Goal: Information Seeking & Learning: Learn about a topic

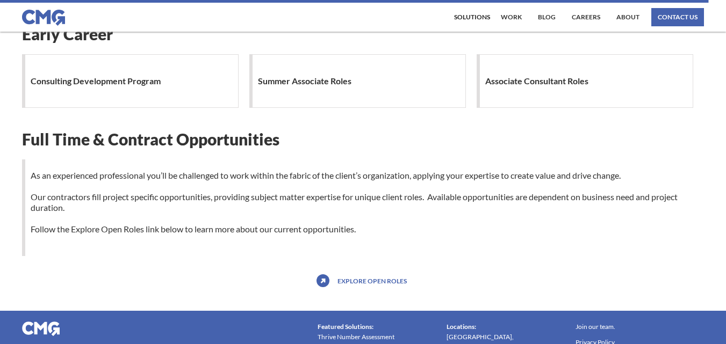
scroll to position [1128, 0]
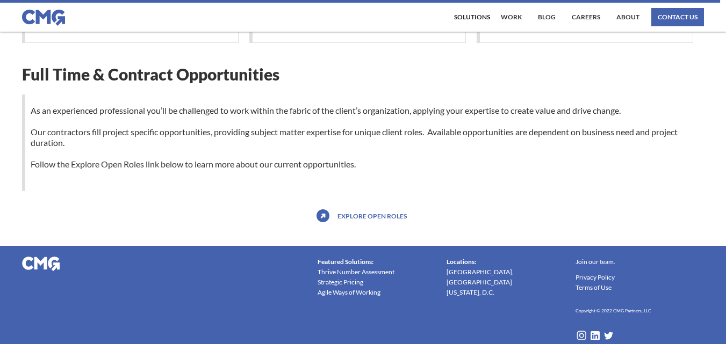
click at [357, 215] on link "Explore open roles" at bounding box center [372, 215] width 75 height 17
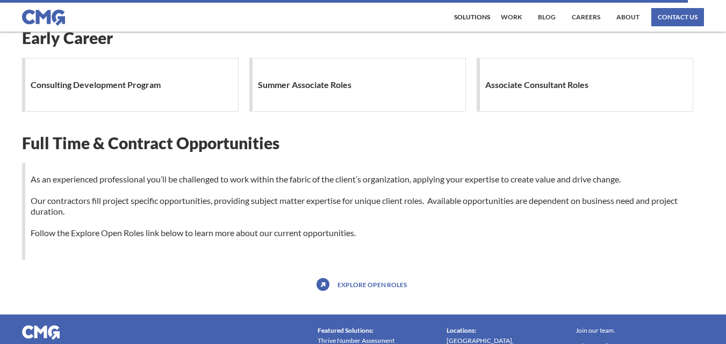
scroll to position [967, 0]
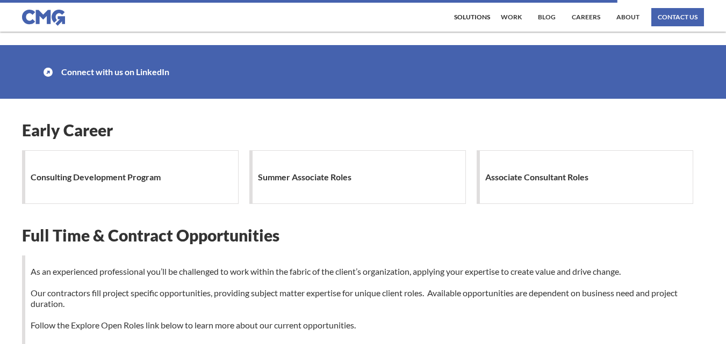
click at [366, 201] on div "Summer Associate Roles" at bounding box center [357, 177] width 216 height 54
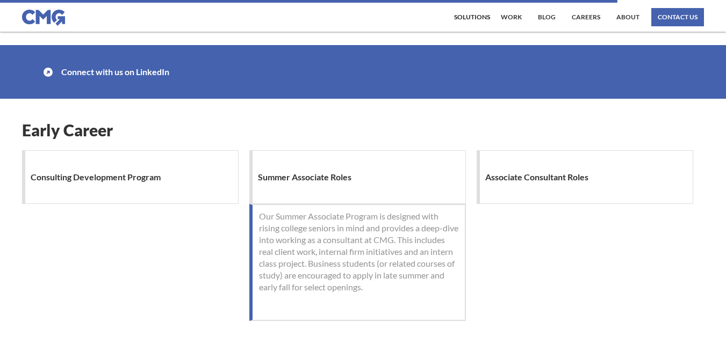
click at [160, 182] on h1 "Consulting Development Program" at bounding box center [98, 176] width 135 height 21
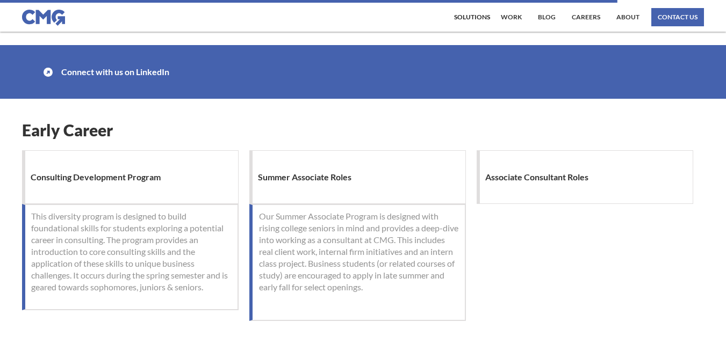
click at [545, 186] on h1 "Associate Consultant Roles" at bounding box center [539, 176] width 108 height 21
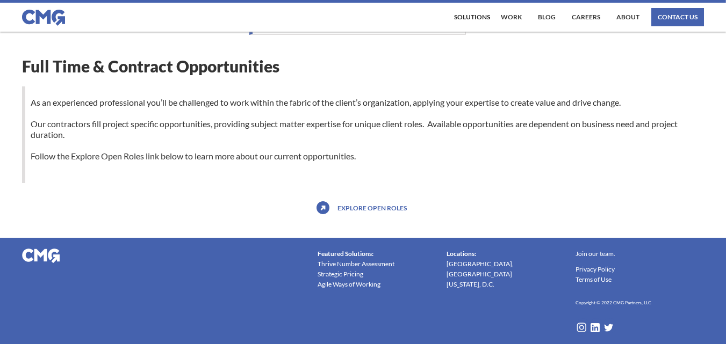
scroll to position [1255, 0]
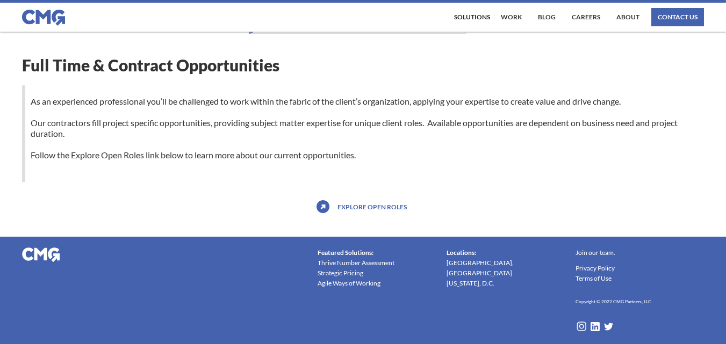
click at [57, 153] on p "As an experienced professional you’ll be challenged to work within the fabric o…" at bounding box center [364, 128] width 679 height 64
click at [22, 142] on div "As an experienced professional you’ll be challenged to work within the fabric o…" at bounding box center [363, 133] width 682 height 97
drag, startPoint x: 22, startPoint y: 142, endPoint x: 27, endPoint y: 142, distance: 5.4
click at [27, 142] on div "As an experienced professional you’ll be challenged to work within the fabric o…" at bounding box center [363, 133] width 682 height 97
click at [26, 111] on p "As an experienced professional you’ll be challenged to work within the fabric o…" at bounding box center [364, 128] width 679 height 64
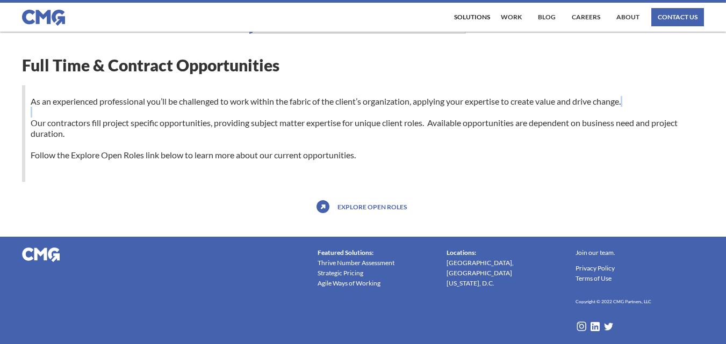
drag, startPoint x: 26, startPoint y: 109, endPoint x: 26, endPoint y: 119, distance: 9.7
click at [26, 119] on p "As an experienced professional you’ll be challenged to work within the fabric o…" at bounding box center [364, 128] width 679 height 64
click at [512, 18] on link "work" at bounding box center [511, 17] width 26 height 18
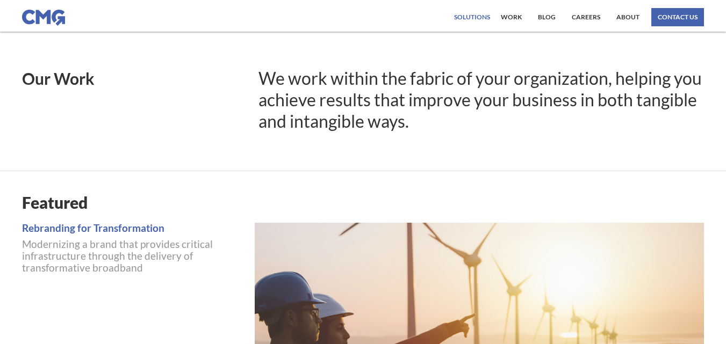
click at [475, 16] on div "Solutions" at bounding box center [472, 17] width 36 height 6
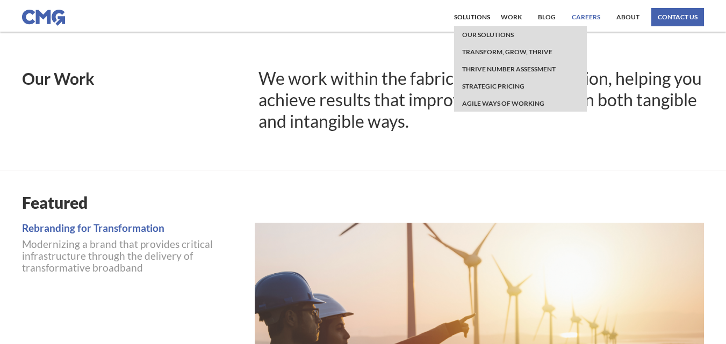
click at [576, 15] on link "Careers" at bounding box center [586, 17] width 34 height 18
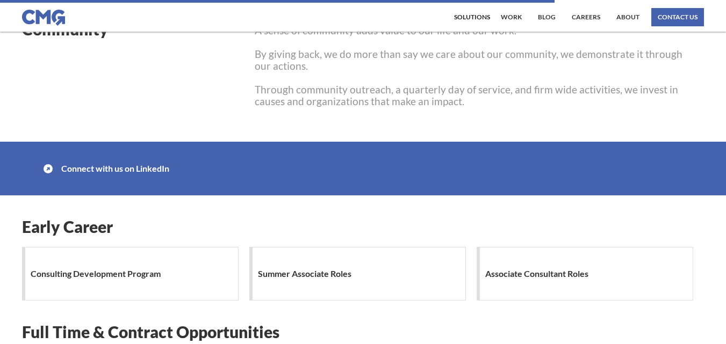
scroll to position [868, 0]
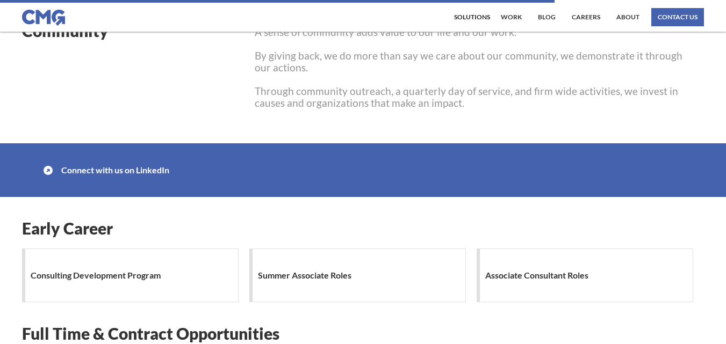
click at [75, 168] on h1 "Connect with us on LinkedIn" at bounding box center [117, 170] width 113 height 21
